Goal: Task Accomplishment & Management: Manage account settings

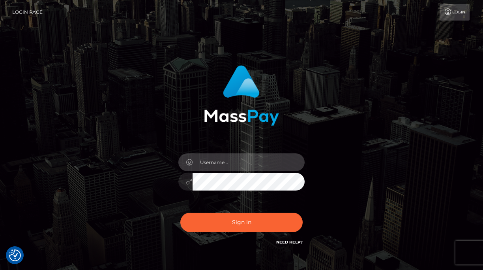
click at [214, 164] on input "text" at bounding box center [249, 162] width 112 height 18
type input "[EMAIL_ADDRESS][DOMAIN_NAME]"
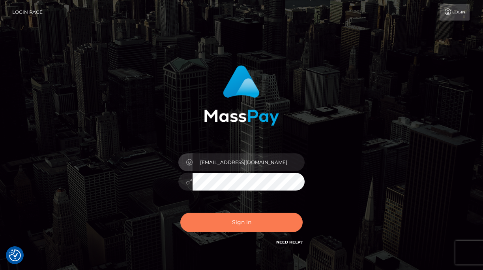
click at [253, 218] on button "Sign in" at bounding box center [241, 221] width 122 height 19
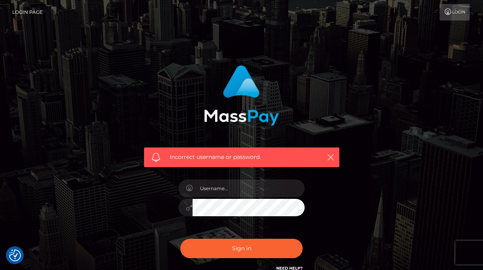
click at [244, 178] on div at bounding box center [242, 203] width 138 height 60
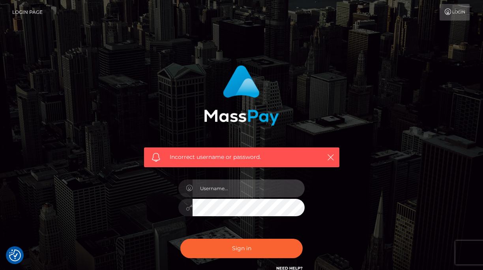
click at [242, 181] on input "text" at bounding box center [249, 188] width 112 height 18
type input "[EMAIL_ADDRESS][DOMAIN_NAME]"
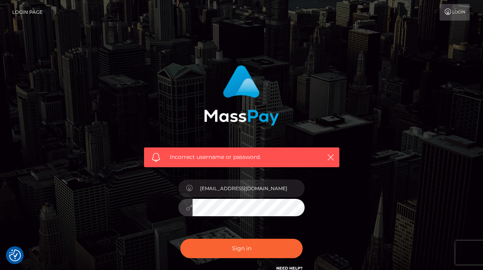
click at [180, 239] on button "Sign in" at bounding box center [241, 248] width 122 height 19
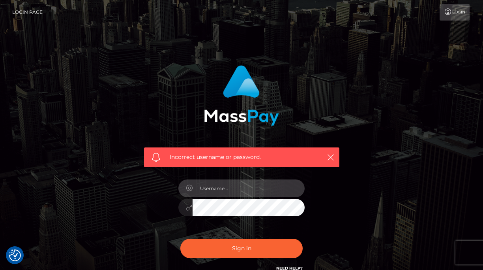
click at [223, 189] on input "text" at bounding box center [249, 188] width 112 height 18
type input "topi46x@gmail.com"
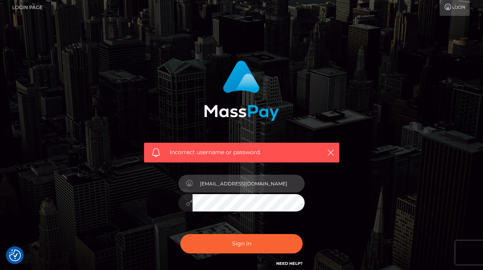
scroll to position [15, 0]
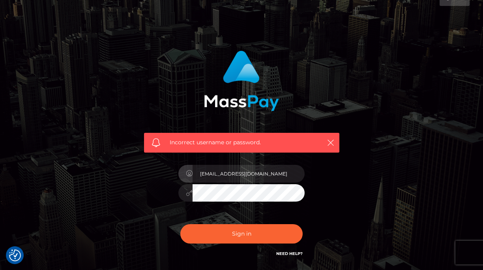
click at [224, 223] on div "Sign in Need Help?" at bounding box center [242, 236] width 138 height 35
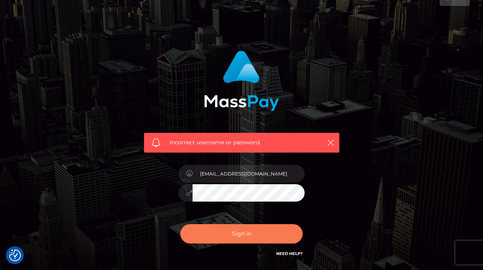
click at [224, 226] on button "Sign in" at bounding box center [241, 233] width 122 height 19
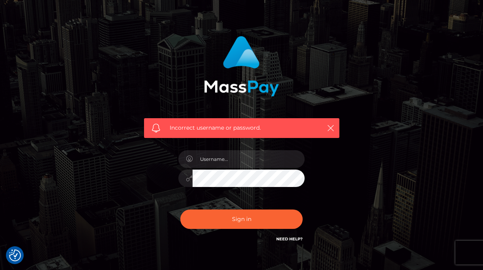
scroll to position [76, 0]
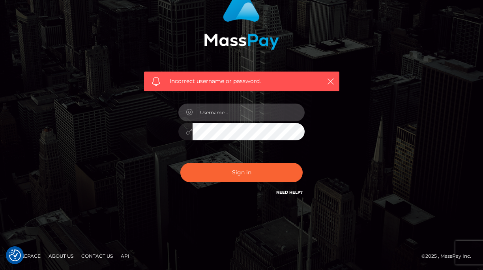
click at [238, 113] on input "text" at bounding box center [249, 112] width 112 height 18
type input "[EMAIL_ADDRESS][DOMAIN_NAME]"
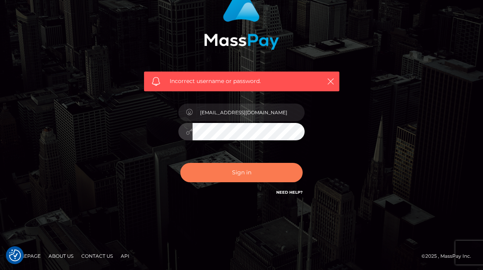
click at [241, 168] on button "Sign in" at bounding box center [241, 172] width 122 height 19
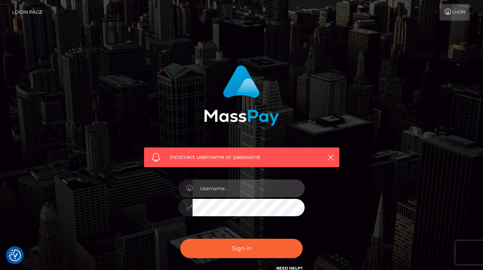
click at [238, 189] on input "text" at bounding box center [249, 188] width 112 height 18
click at [256, 196] on input "[EMAIL_ADDRESS][DOMAIN_NAME]" at bounding box center [249, 188] width 112 height 18
type input "[EMAIL_ADDRESS][DOMAIN_NAME]"
click at [141, 242] on div "Incorrect username or password. topi46x@gmail.com" at bounding box center [241, 168] width 207 height 219
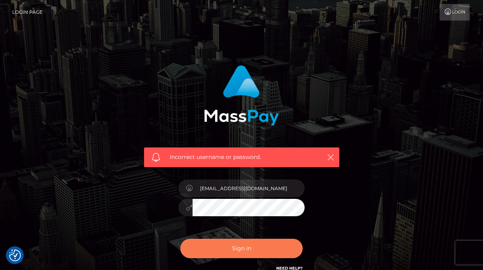
click at [201, 242] on button "Sign in" at bounding box center [241, 248] width 122 height 19
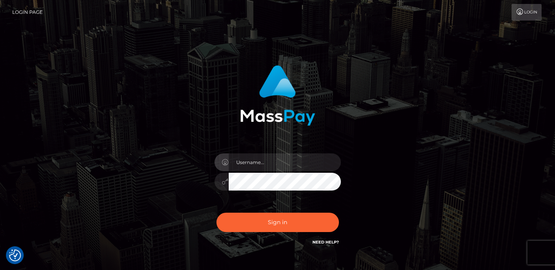
type input "[EMAIL_ADDRESS][DOMAIN_NAME]"
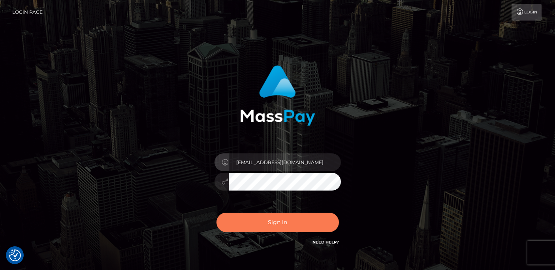
click at [278, 224] on button "Sign in" at bounding box center [277, 221] width 122 height 19
